Goal: Task Accomplishment & Management: Manage account settings

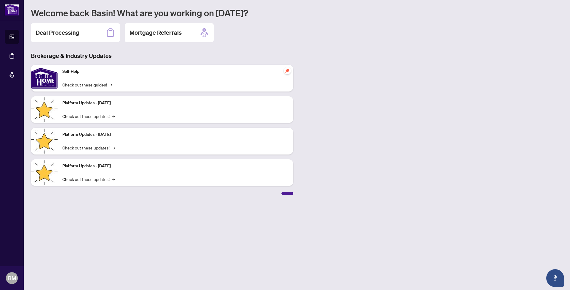
click at [65, 34] on h2 "Deal Processing" at bounding box center [58, 32] width 44 height 8
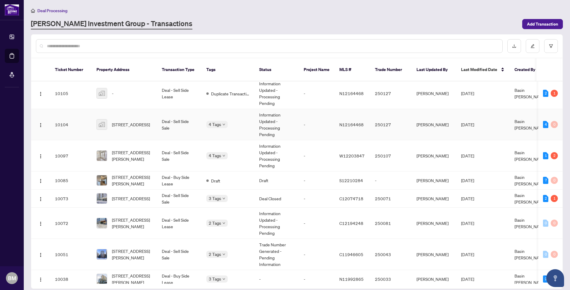
scroll to position [65, 0]
click at [128, 121] on span "[STREET_ADDRESS]" at bounding box center [131, 124] width 38 height 7
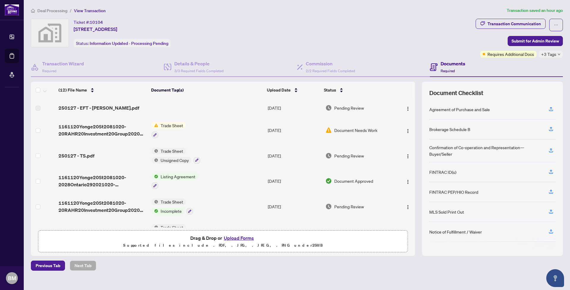
click at [172, 124] on span "Trade Sheet" at bounding box center [171, 125] width 27 height 7
click at [181, 154] on span "Trade Sheet" at bounding box center [167, 154] width 65 height 7
